Goal: Task Accomplishment & Management: Manage account settings

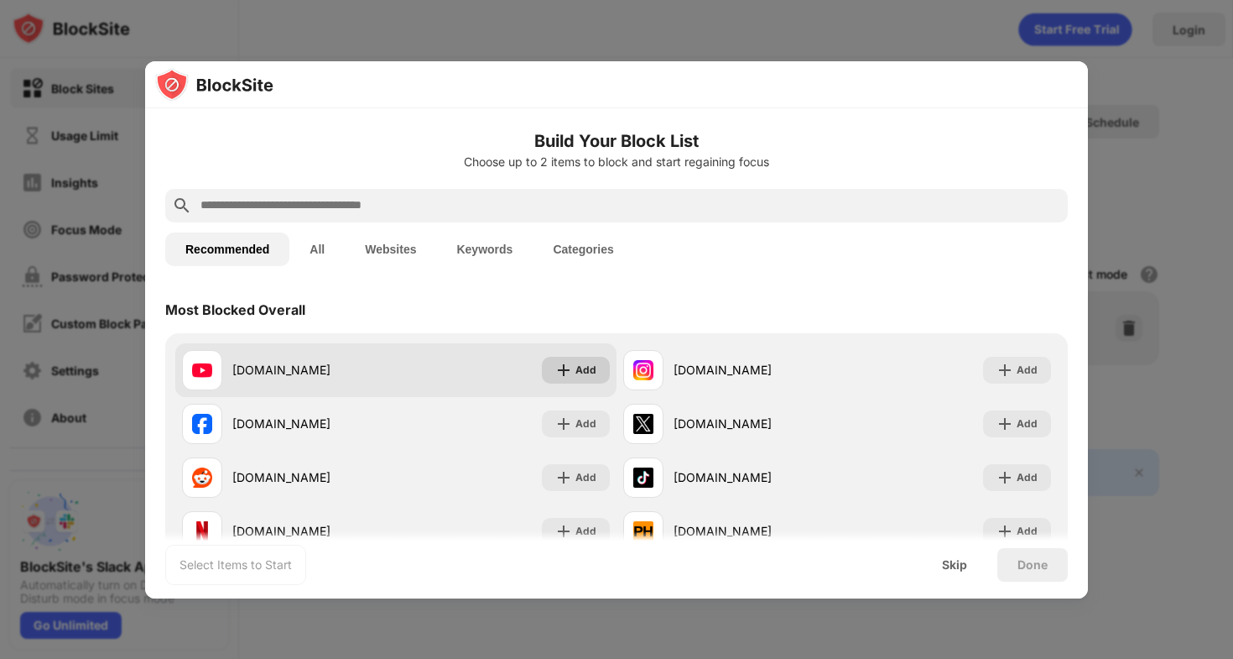
click at [594, 369] on div "Add" at bounding box center [585, 370] width 21 height 17
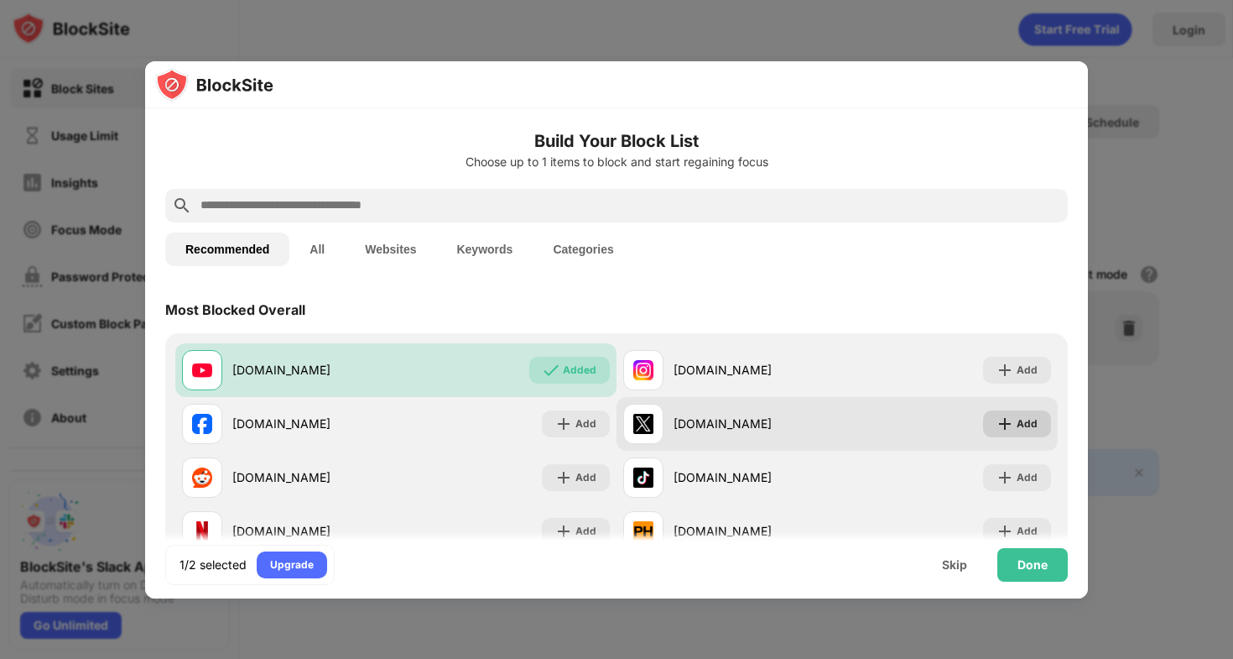
click at [1030, 416] on div "Add" at bounding box center [1027, 423] width 21 height 17
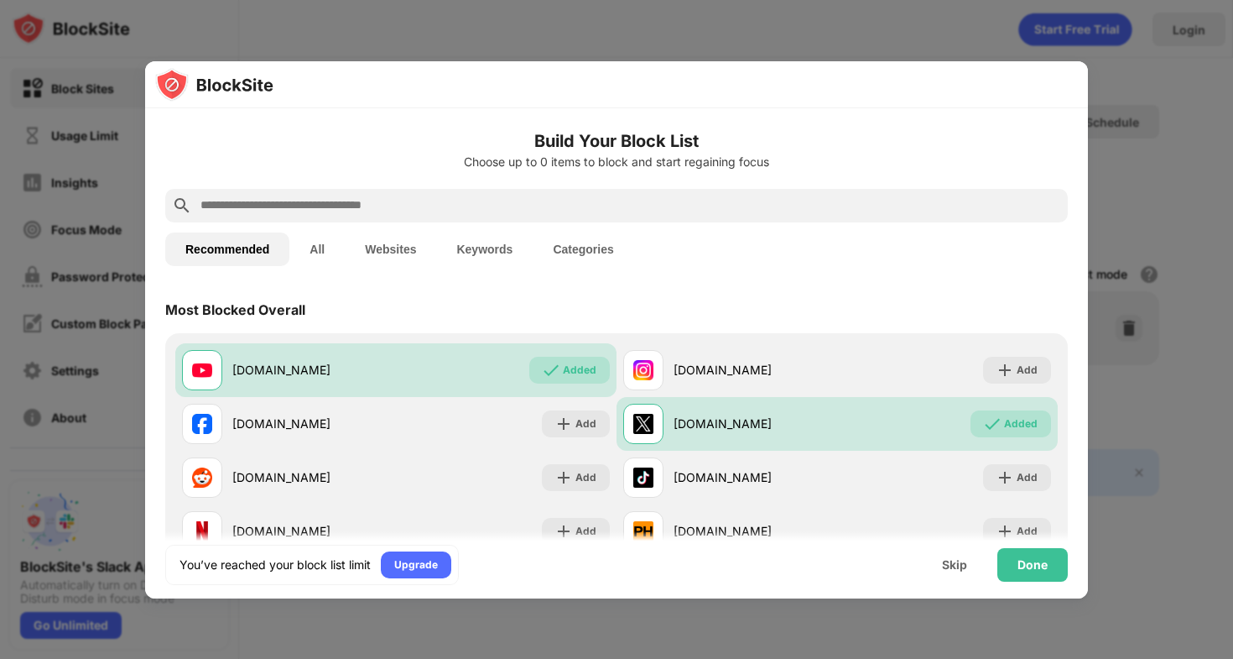
click at [421, 195] on input "text" at bounding box center [630, 205] width 862 height 20
click at [388, 237] on button "Websites" at bounding box center [390, 249] width 91 height 34
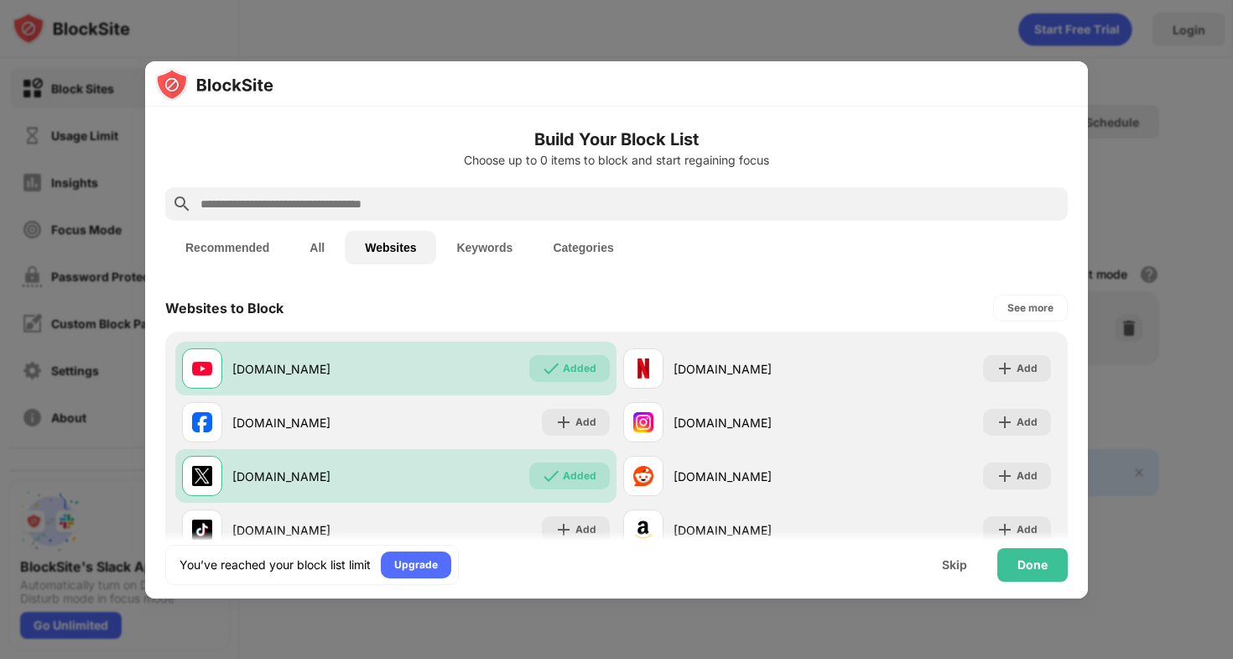
click at [330, 204] on input "text" at bounding box center [630, 204] width 862 height 20
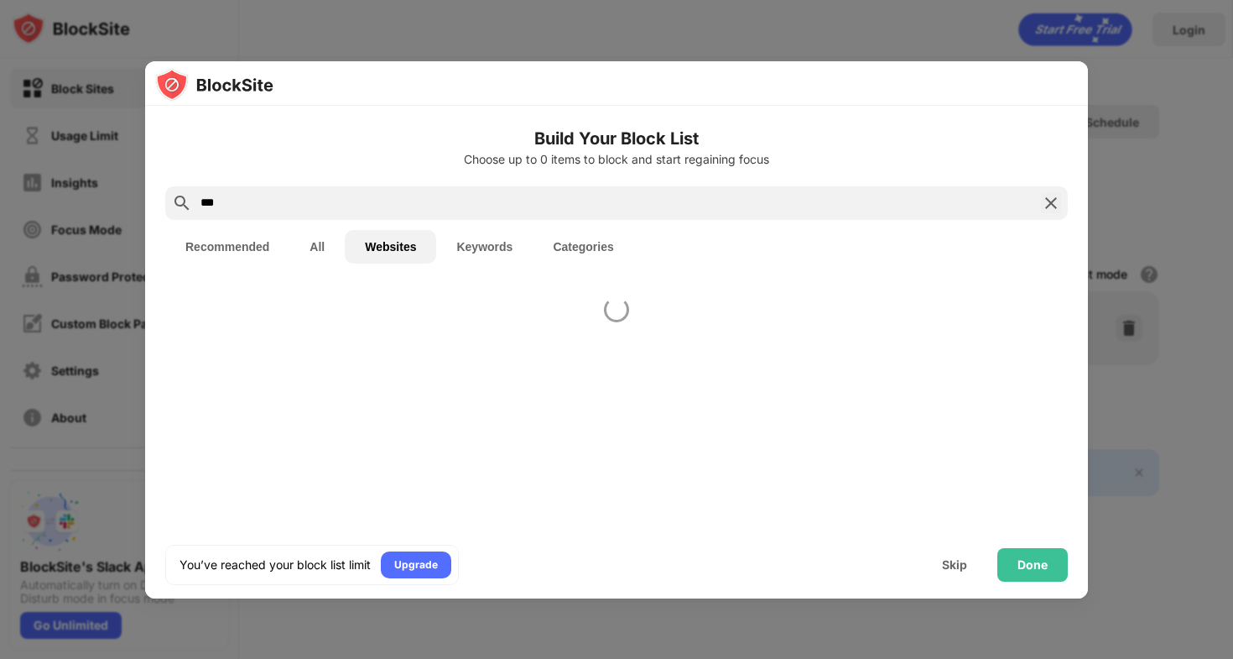
click at [330, 202] on input "***" at bounding box center [617, 203] width 836 height 20
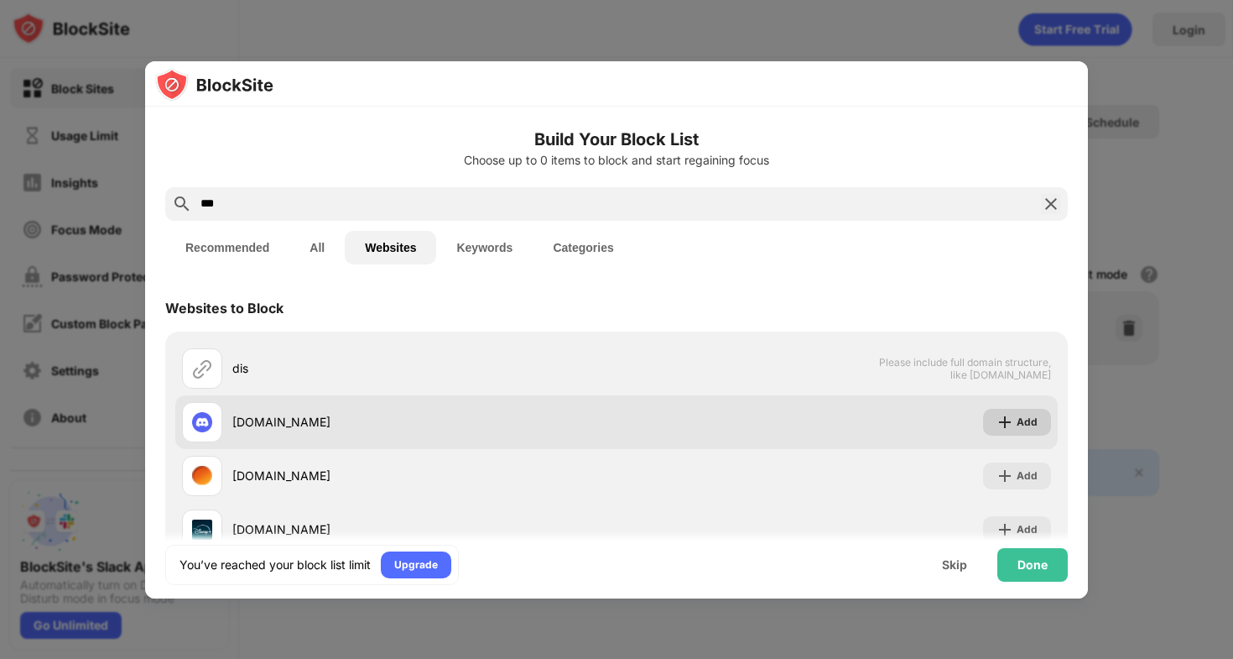
type input "***"
click at [1018, 412] on div "Add" at bounding box center [1017, 422] width 68 height 27
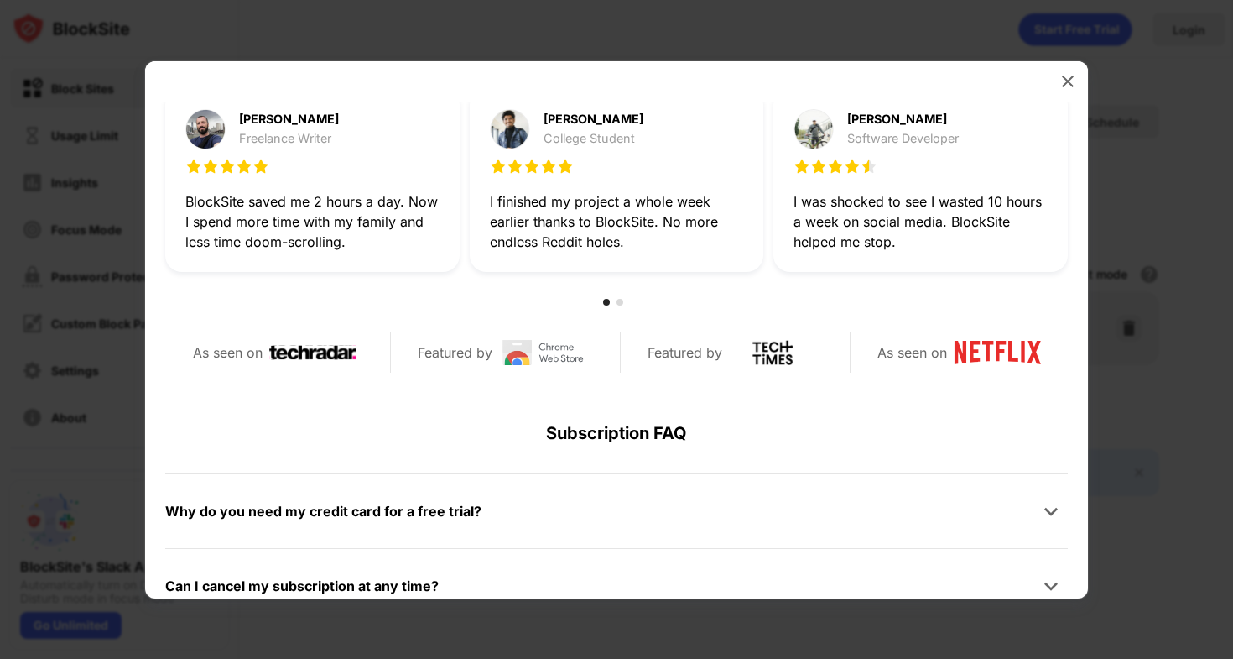
scroll to position [799, 0]
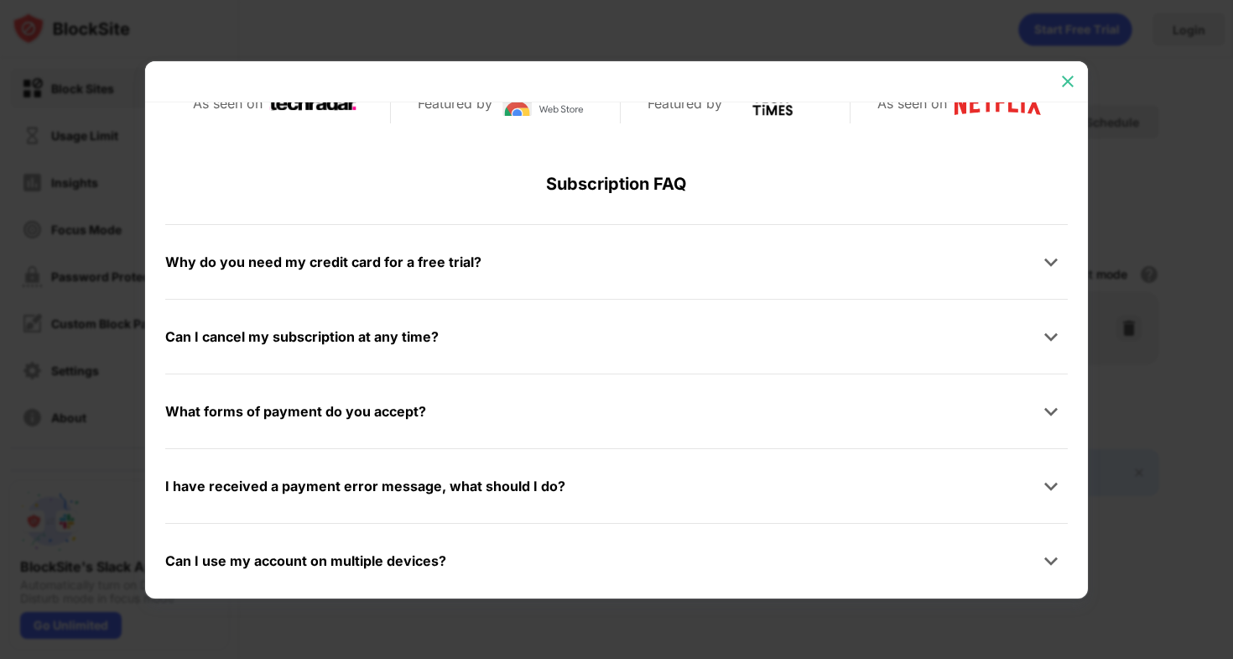
click at [1069, 79] on img at bounding box center [1068, 81] width 17 height 17
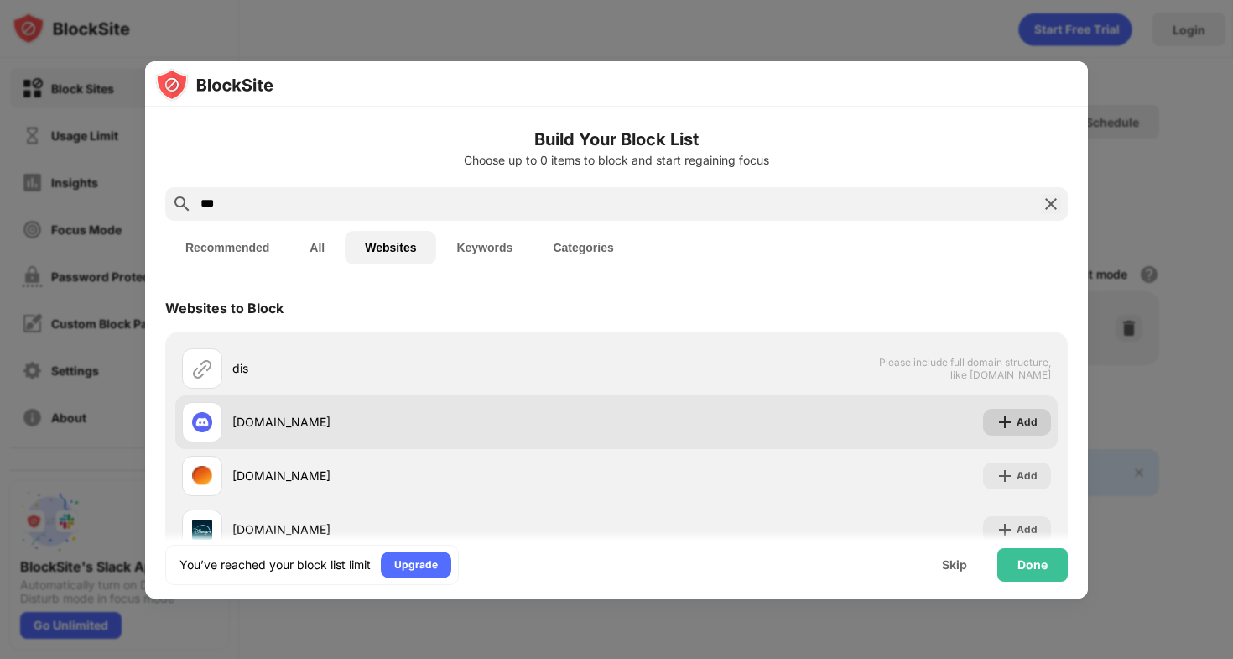
click at [1028, 414] on div "Add" at bounding box center [1027, 422] width 21 height 17
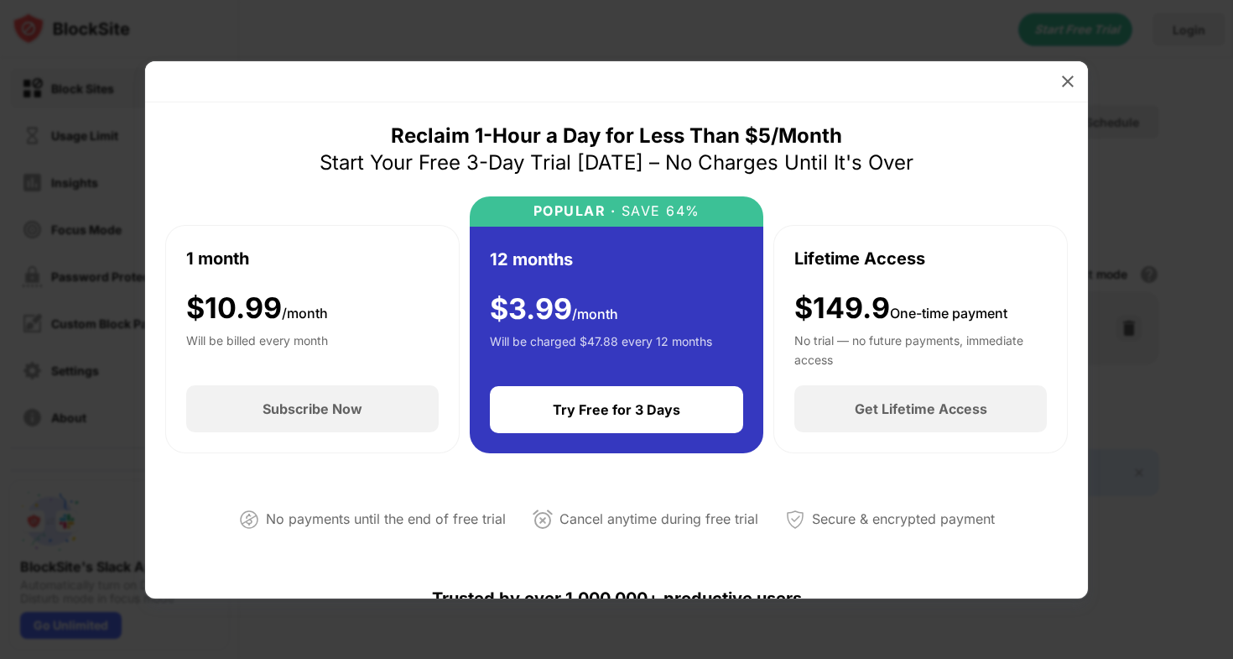
click at [1058, 90] on div at bounding box center [1067, 81] width 27 height 27
